Goal: Information Seeking & Learning: Learn about a topic

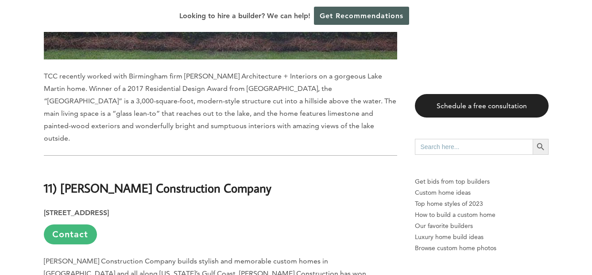
scroll to position [2614, 0]
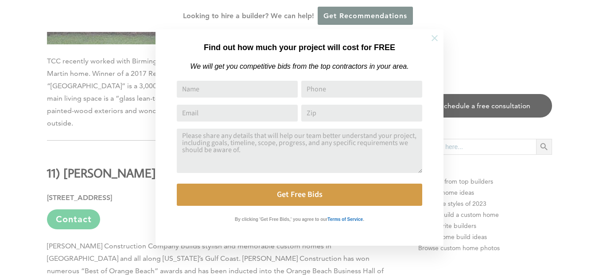
click at [433, 39] on icon at bounding box center [435, 38] width 6 height 6
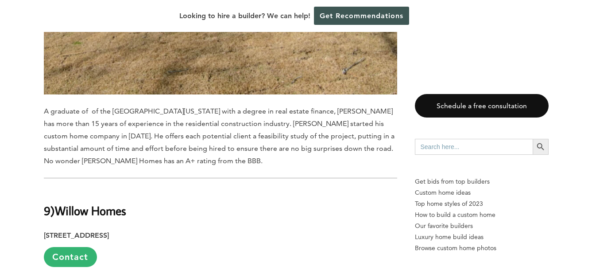
scroll to position [3722, 0]
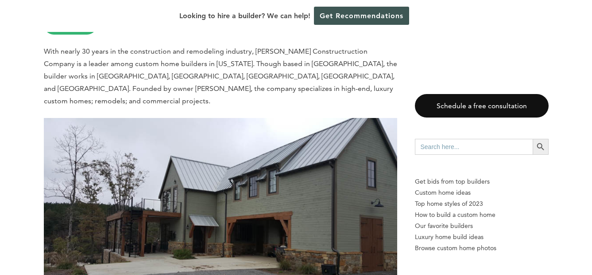
scroll to position [1196, 0]
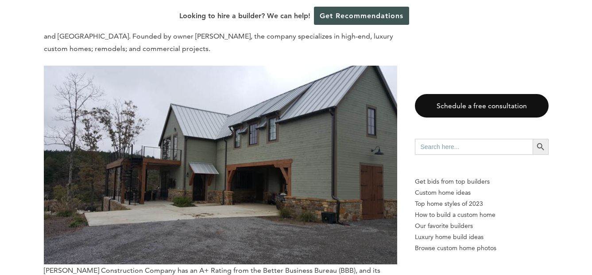
scroll to position [1241, 0]
